Goal: Find specific page/section: Find specific page/section

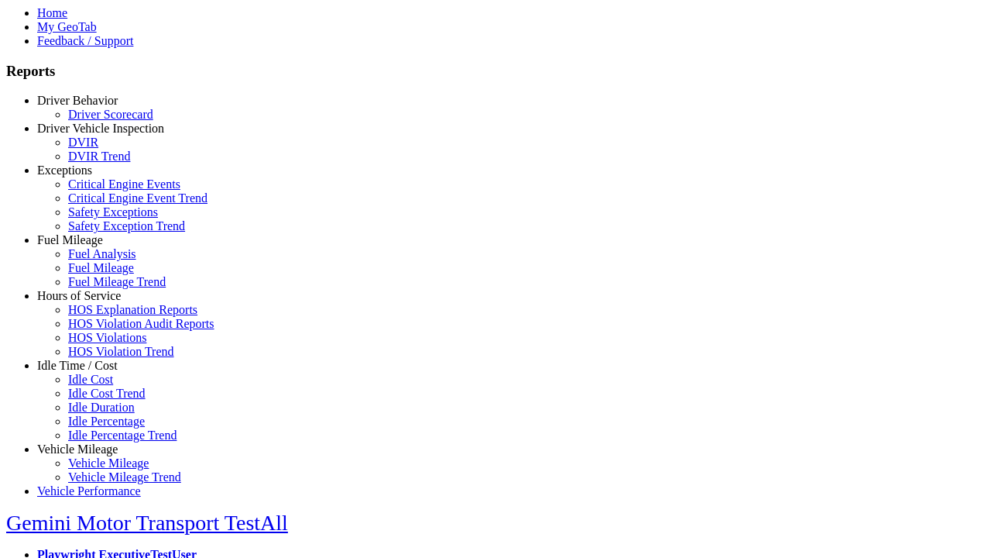
click at [89, 177] on link "Exceptions" at bounding box center [64, 169] width 55 height 13
click at [101, 232] on link "Safety Exception Trend" at bounding box center [126, 225] width 117 height 13
select select "**********"
type input "**********"
